Goal: Task Accomplishment & Management: Manage account settings

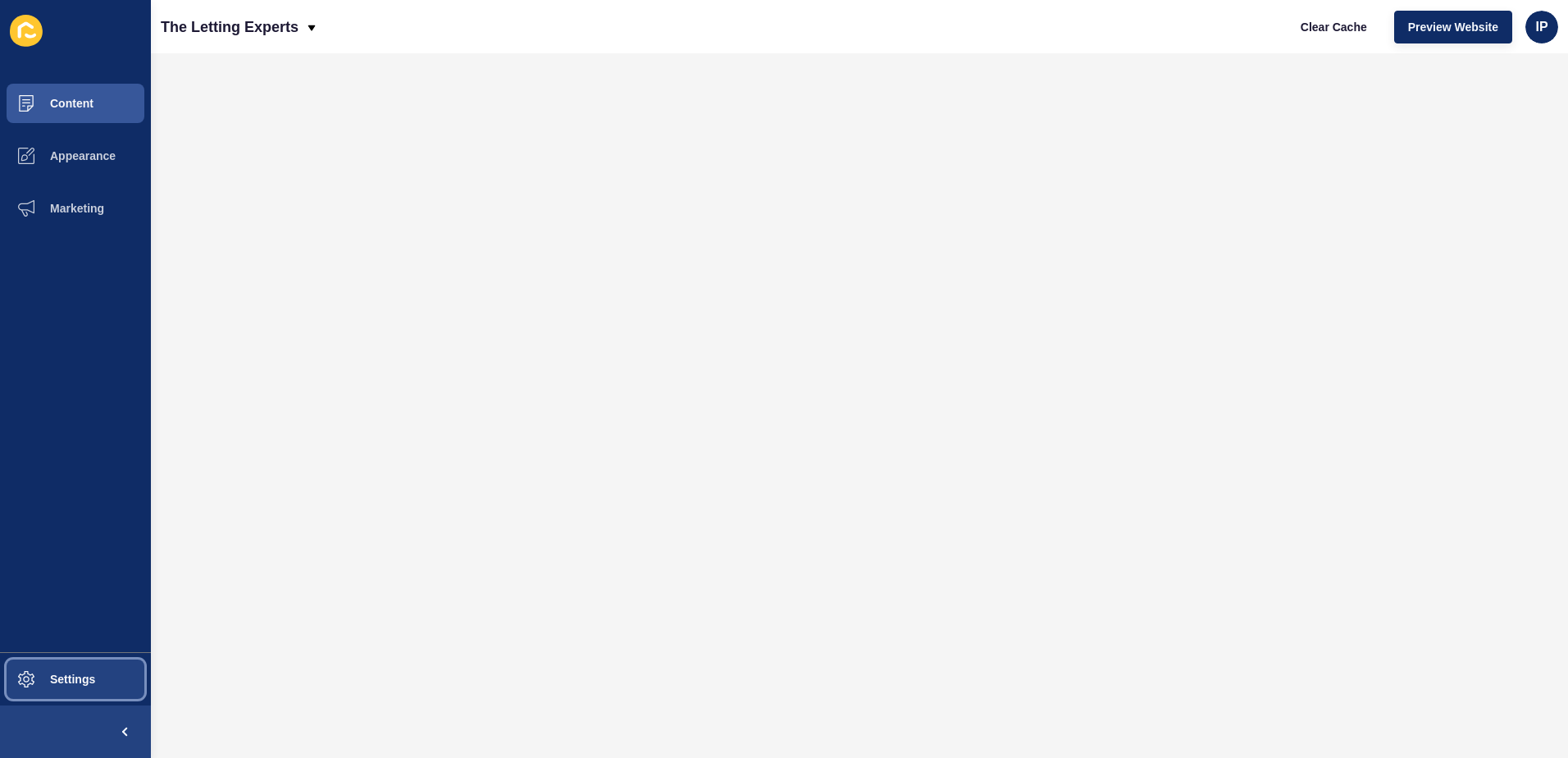
click at [107, 684] on button "Settings" at bounding box center [75, 678] width 151 height 53
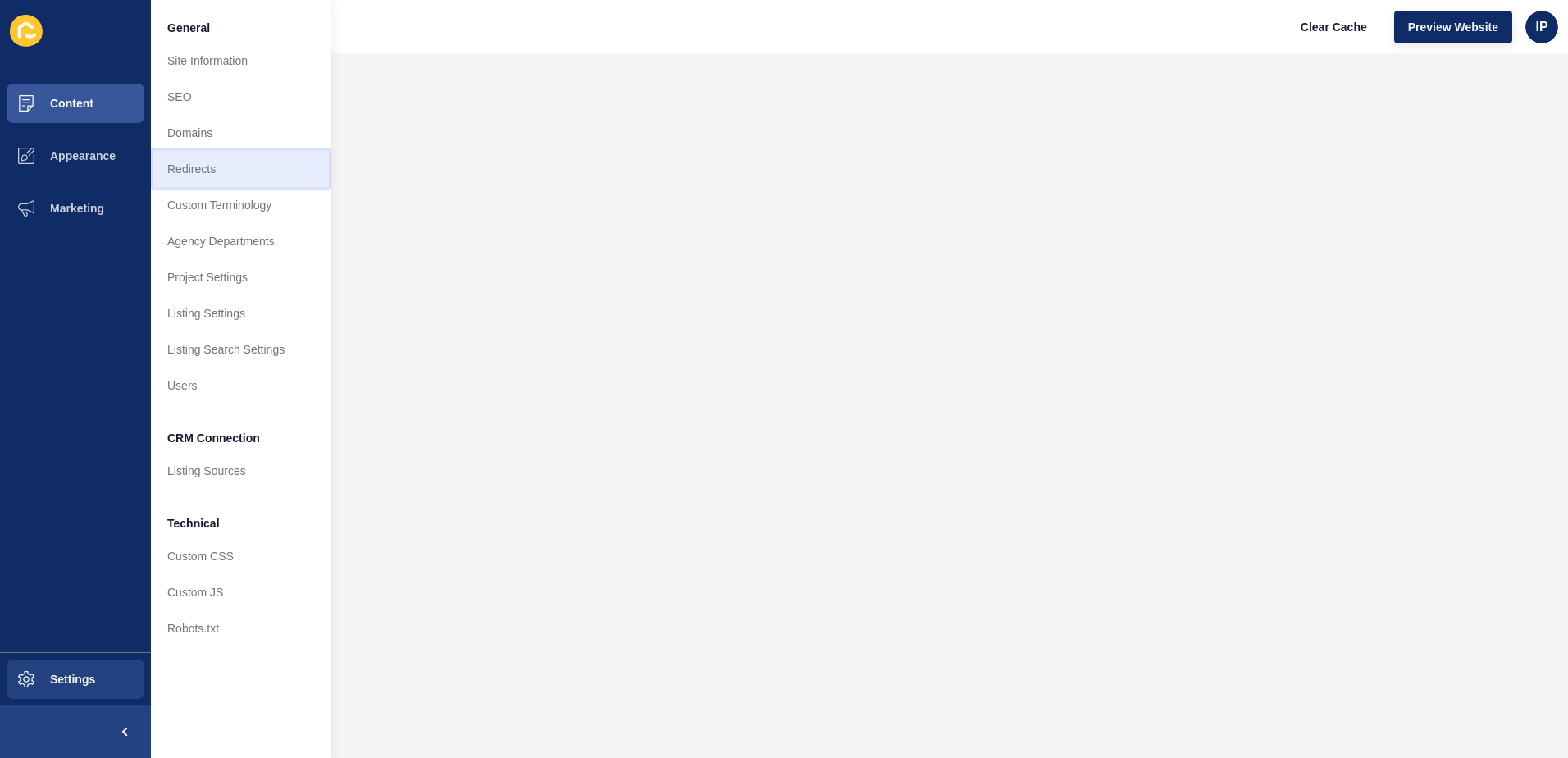
click at [228, 179] on link "Redirects" at bounding box center [241, 169] width 181 height 36
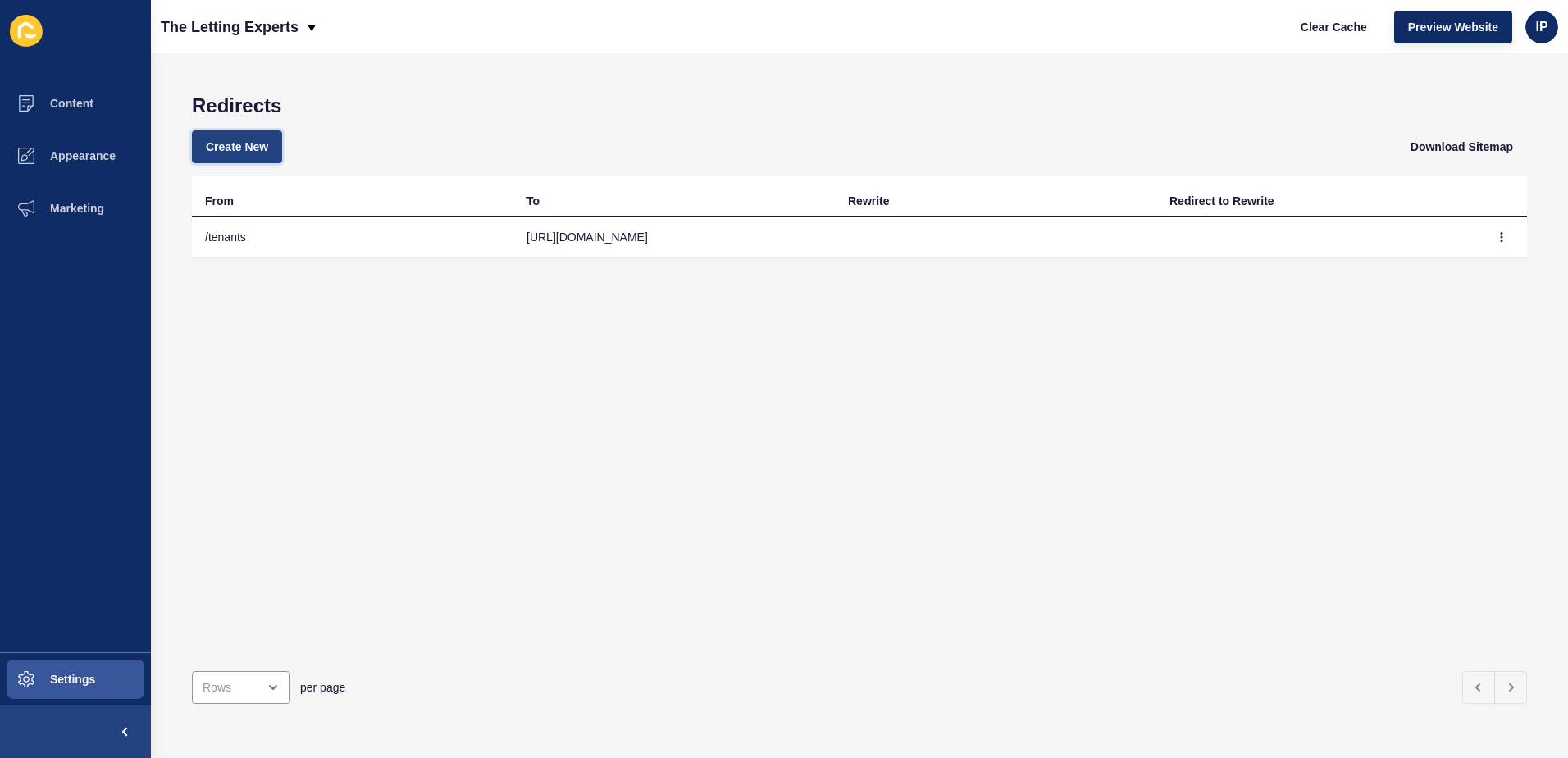
click at [247, 144] on span "Create New" at bounding box center [237, 147] width 63 height 16
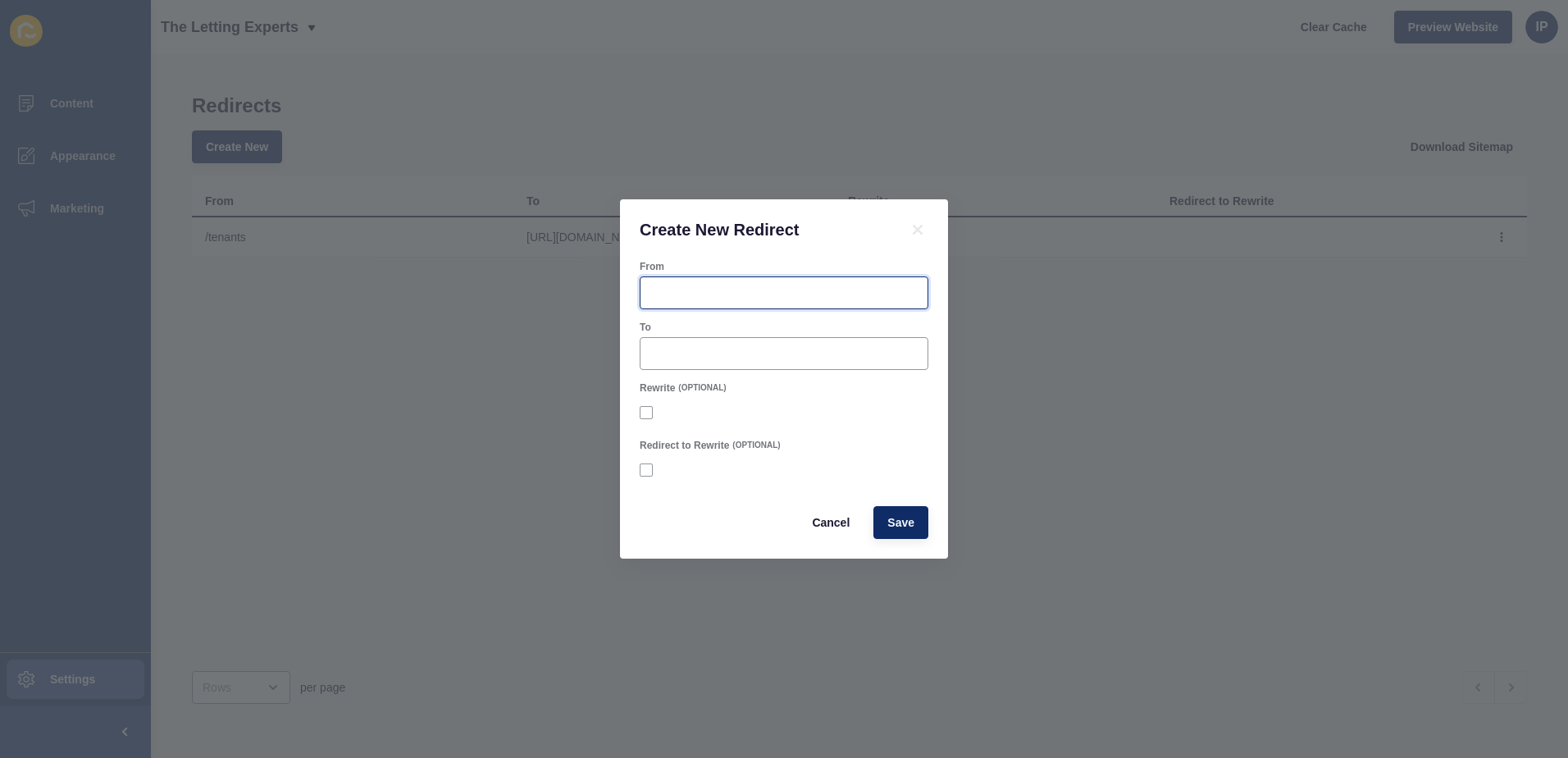
click at [676, 294] on input "From" at bounding box center [783, 292] width 267 height 16
type input "/landlordwebinars"
click at [676, 342] on div at bounding box center [783, 353] width 289 height 33
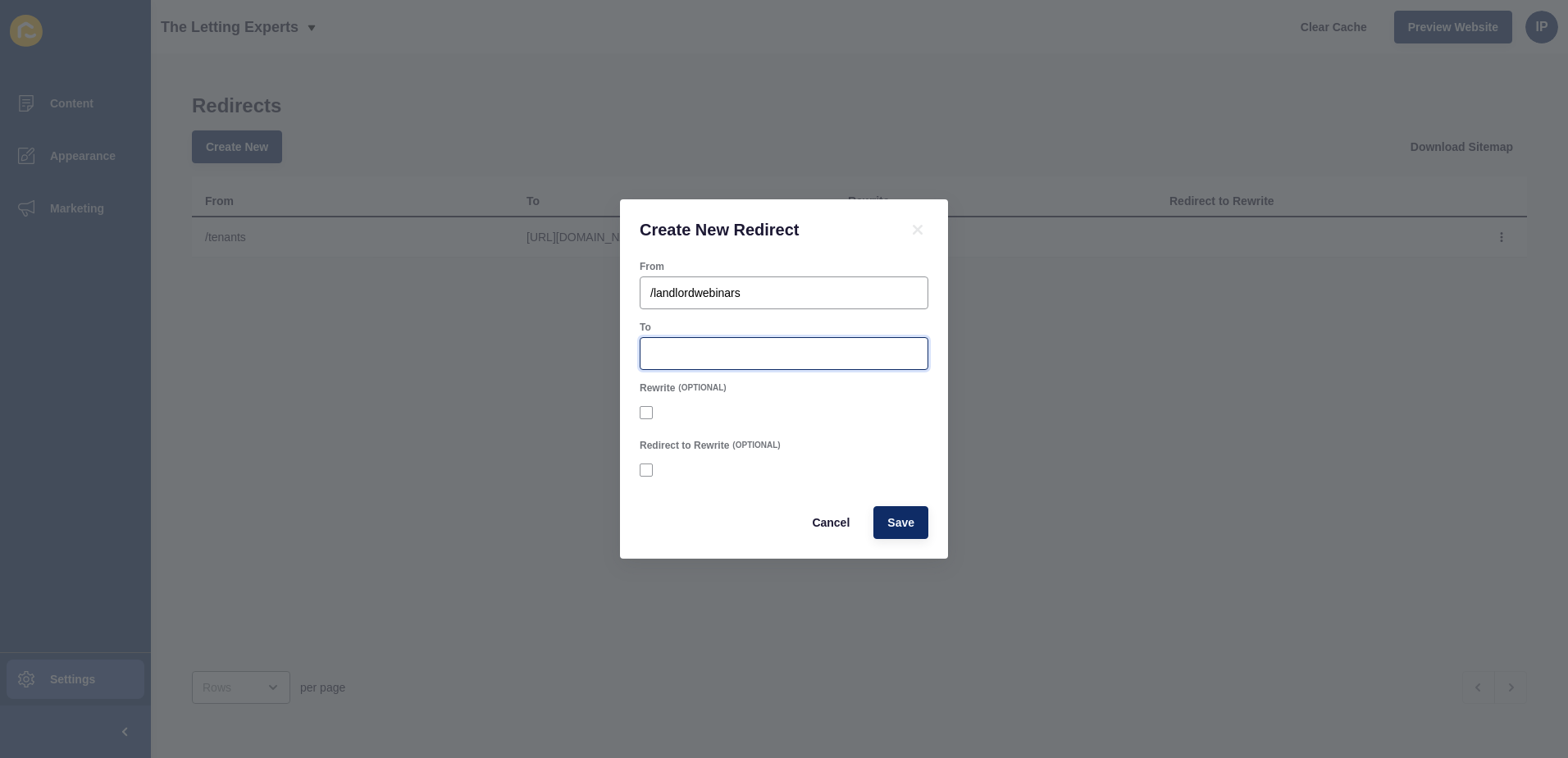
type input "w"
type input "[URL][DOMAIN_NAME]"
click at [645, 411] on label at bounding box center [645, 412] width 13 height 13
click at [645, 411] on input "Rewrite" at bounding box center [648, 413] width 11 height 11
checkbox input "true"
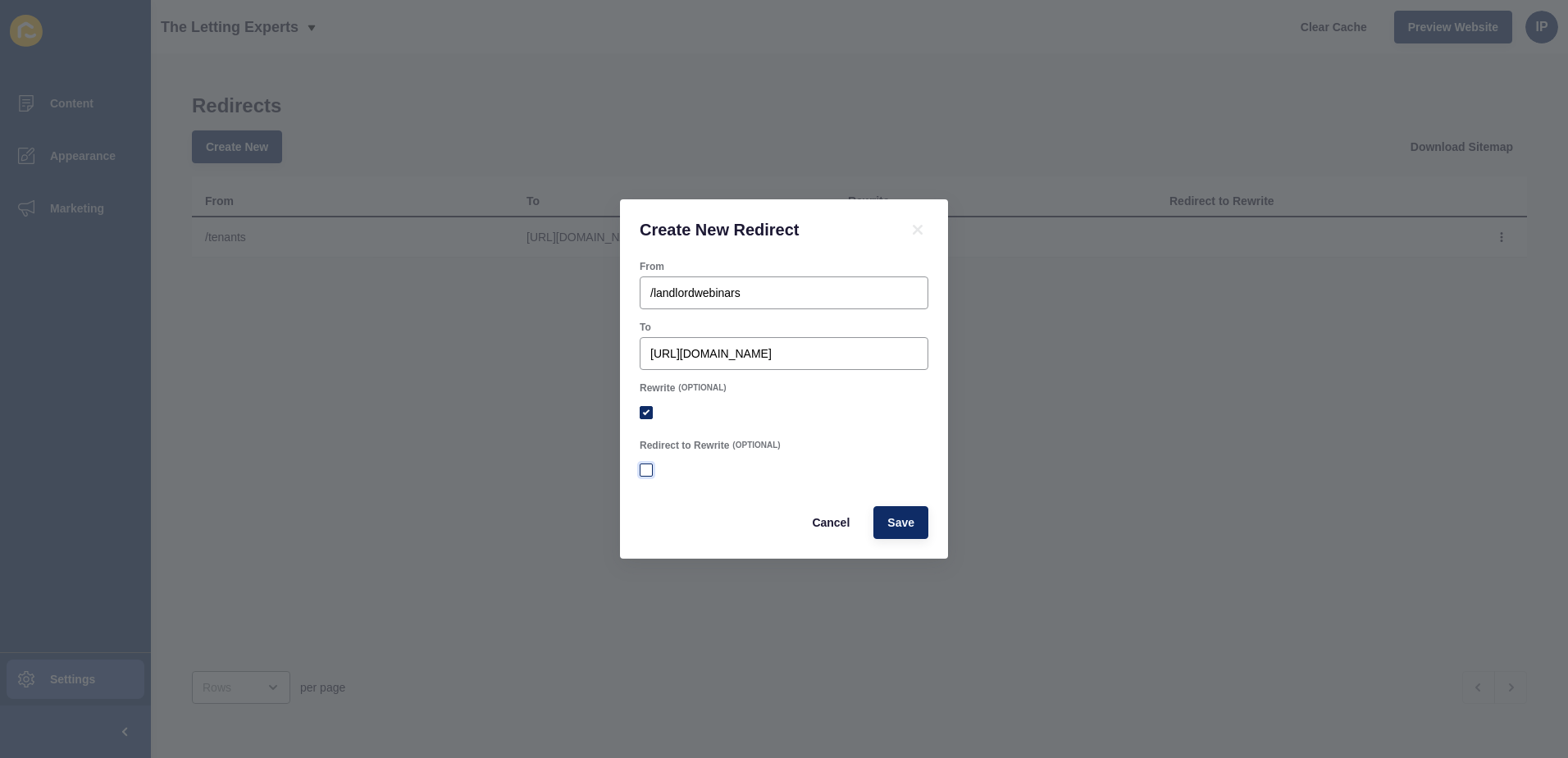
click at [645, 471] on label at bounding box center [645, 469] width 13 height 13
click at [645, 471] on input "Redirect to Rewrite" at bounding box center [648, 470] width 11 height 11
checkbox input "true"
click at [892, 524] on span "Save" at bounding box center [900, 522] width 27 height 16
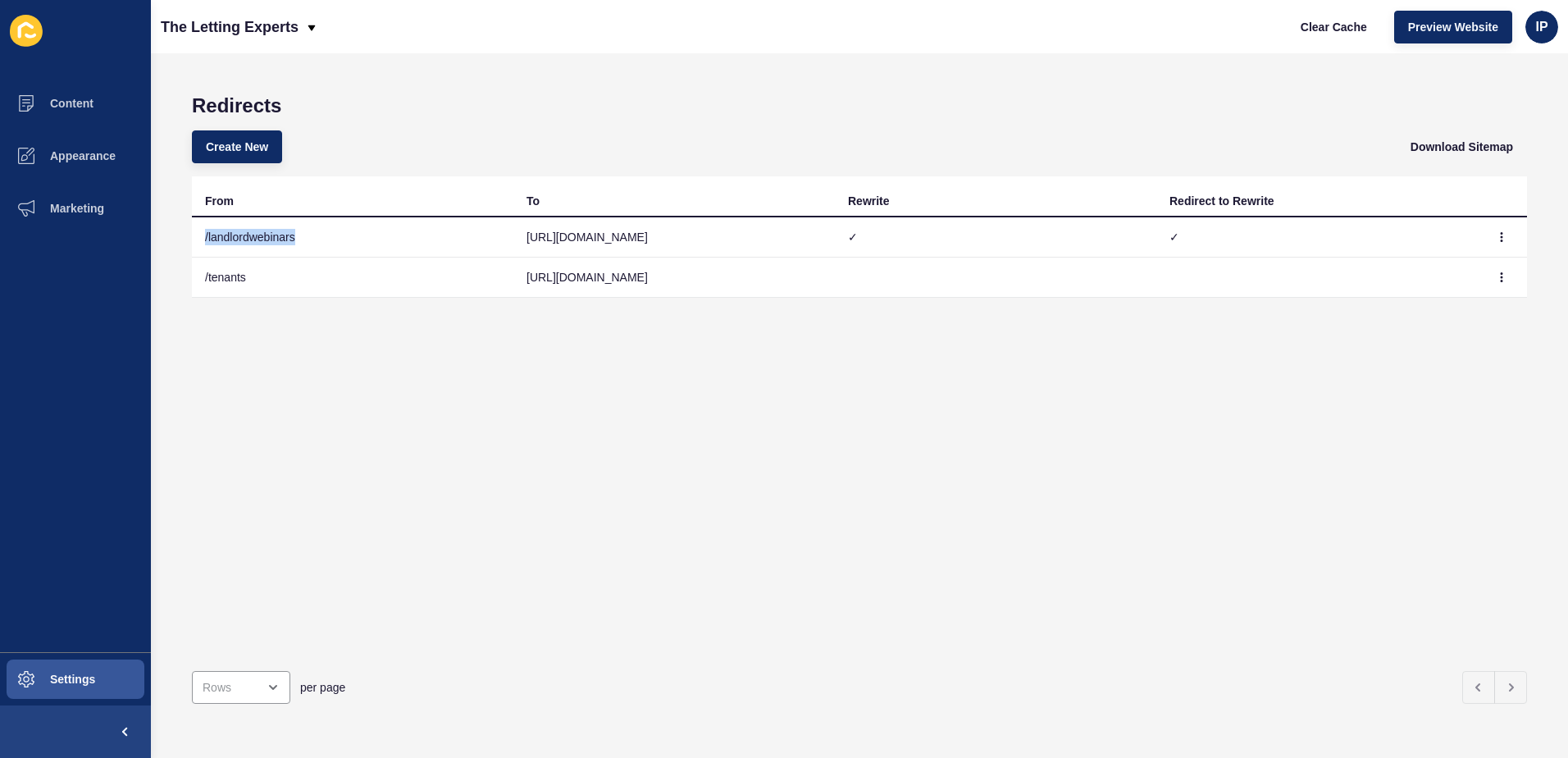
drag, startPoint x: 335, startPoint y: 240, endPoint x: 198, endPoint y: 242, distance: 137.0
click at [198, 242] on td "/landlordwebinars" at bounding box center [353, 237] width 322 height 40
copy td "/landlordwebinars"
click at [1454, 29] on span "Preview Website" at bounding box center [1453, 27] width 90 height 16
click at [1491, 240] on button "button" at bounding box center [1502, 237] width 25 height 23
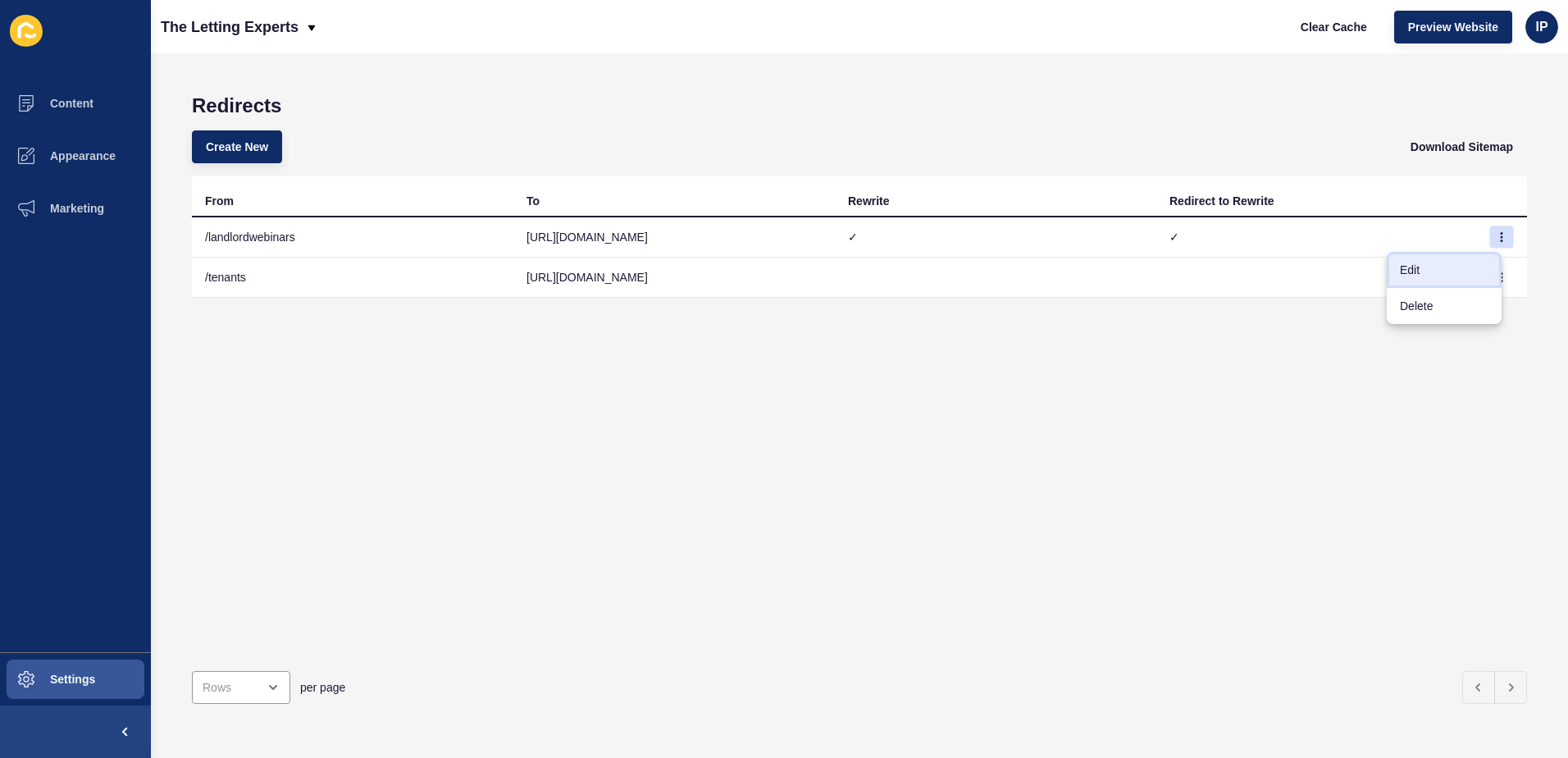
click at [1431, 273] on link "Edit" at bounding box center [1444, 270] width 114 height 36
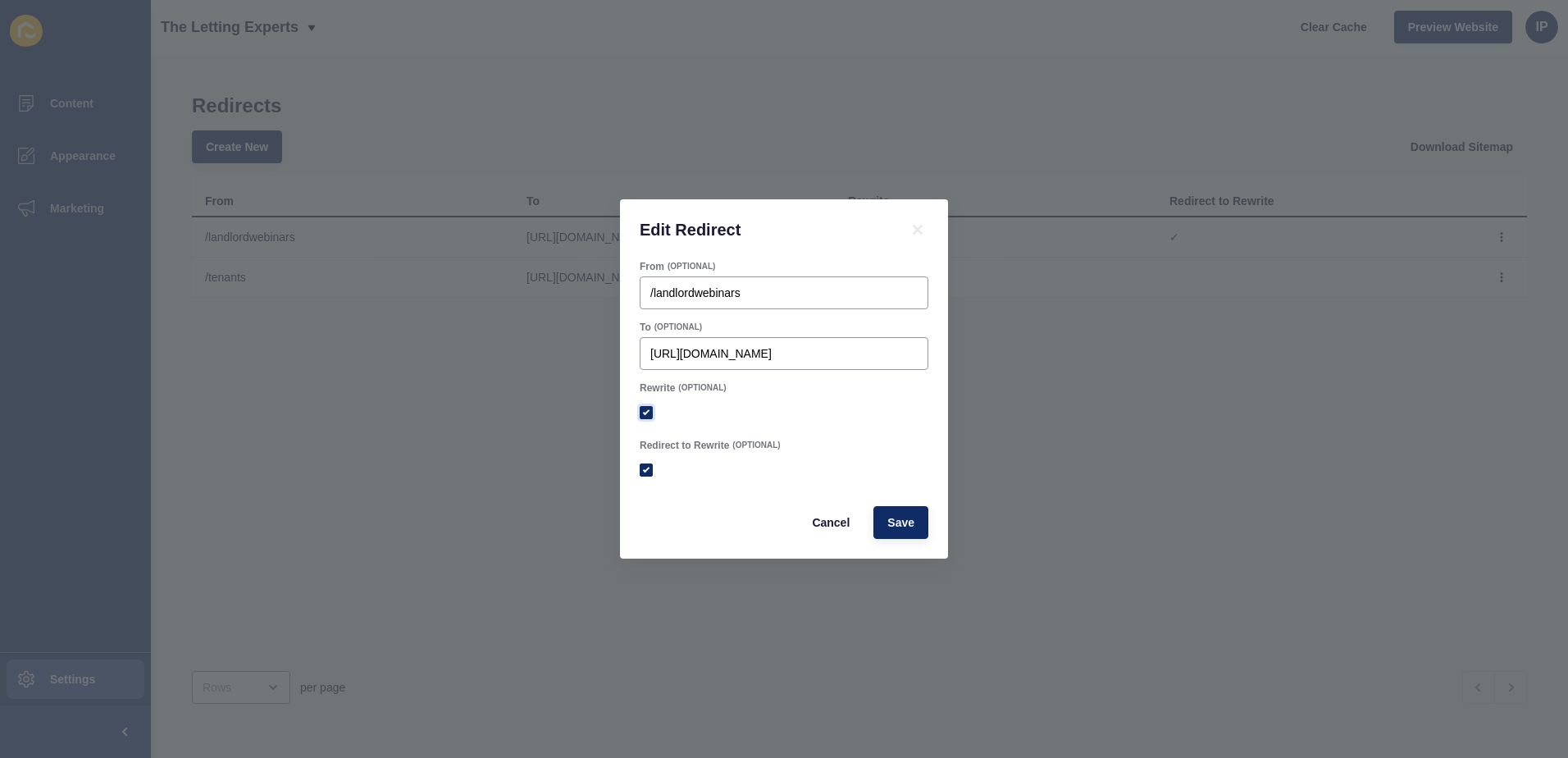
click at [647, 410] on label at bounding box center [645, 412] width 13 height 13
click at [647, 410] on input "Rewrite" at bounding box center [648, 413] width 11 height 11
checkbox input "false"
click at [648, 472] on label at bounding box center [645, 469] width 13 height 13
click at [648, 472] on input "Redirect to Rewrite" at bounding box center [648, 470] width 11 height 11
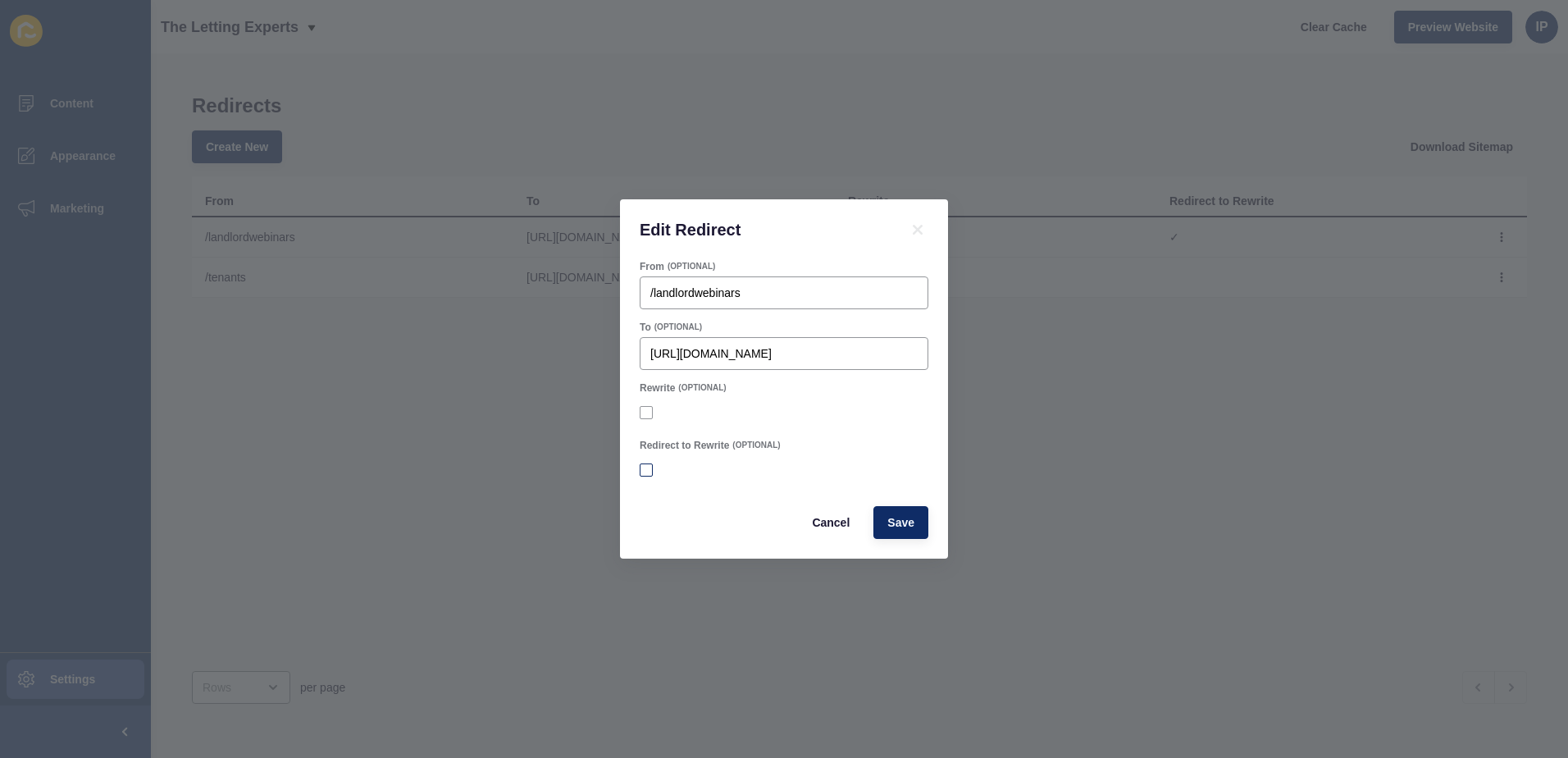
checkbox input "false"
click at [910, 517] on span "Save" at bounding box center [900, 522] width 27 height 16
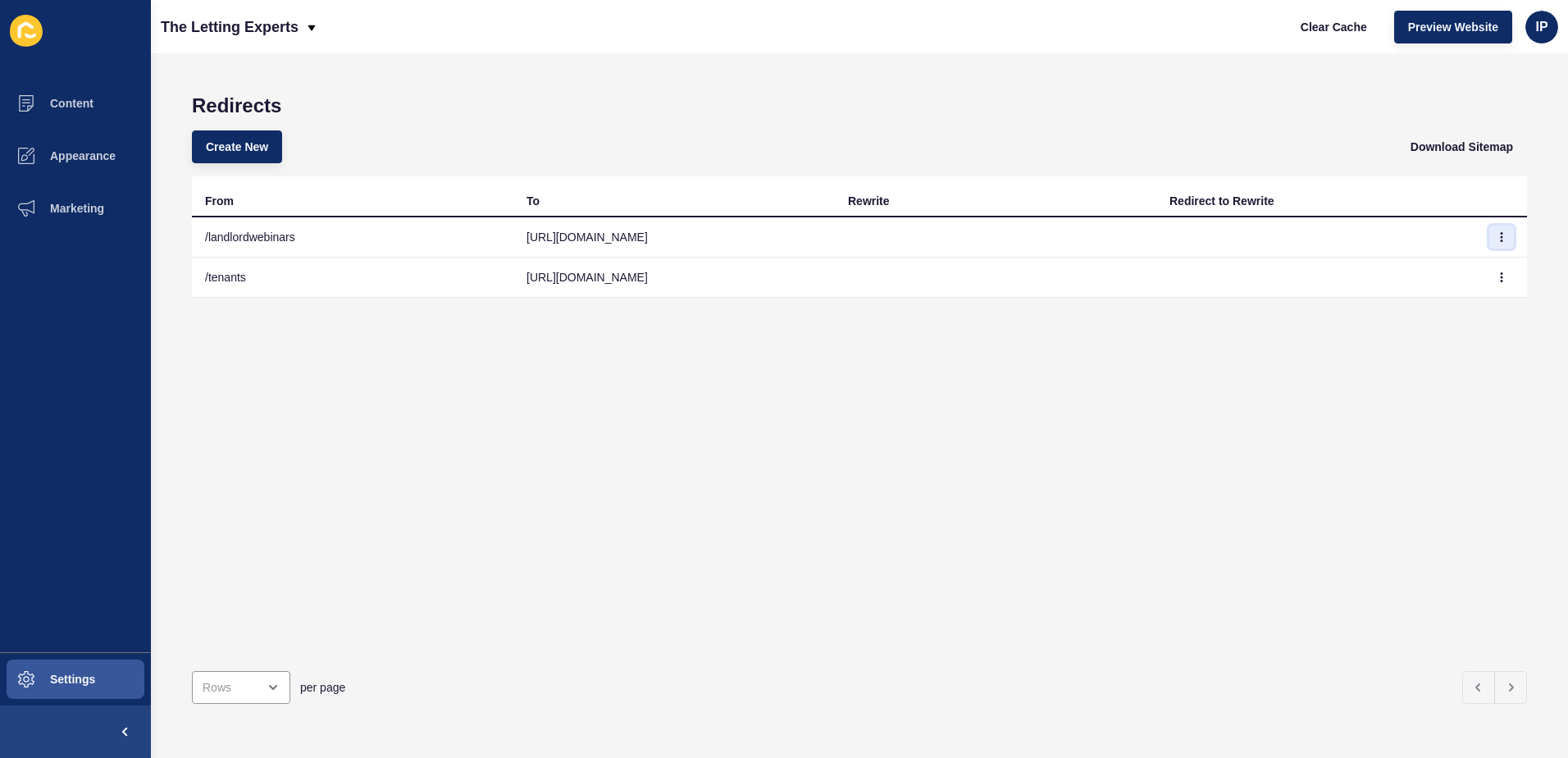
click at [1501, 241] on icon "button" at bounding box center [1501, 236] width 1 height 8
click at [1411, 312] on link "Delete" at bounding box center [1444, 306] width 114 height 36
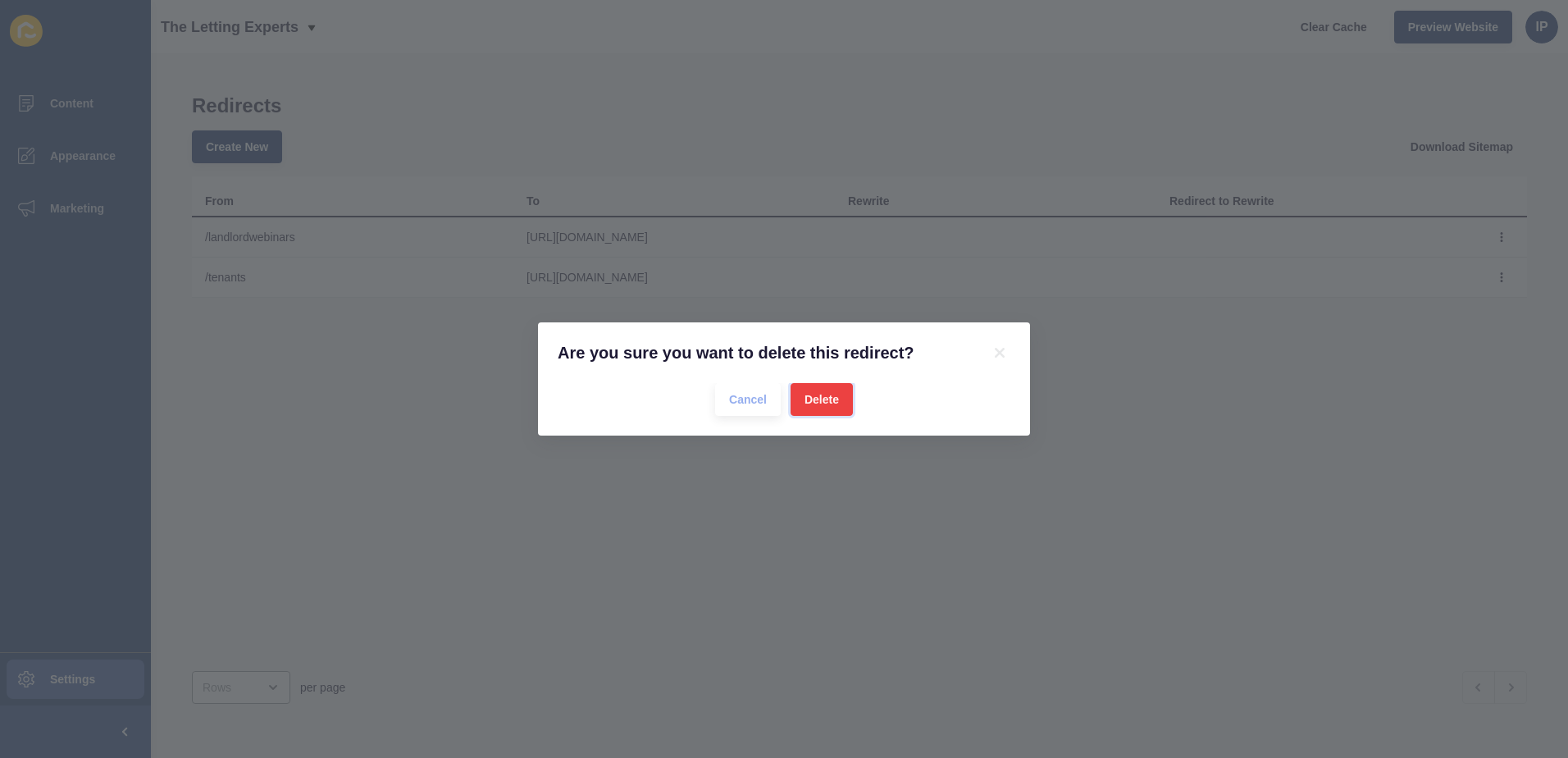
click at [838, 406] on span "Delete" at bounding box center [822, 400] width 35 height 16
